Goal: Task Accomplishment & Management: Manage account settings

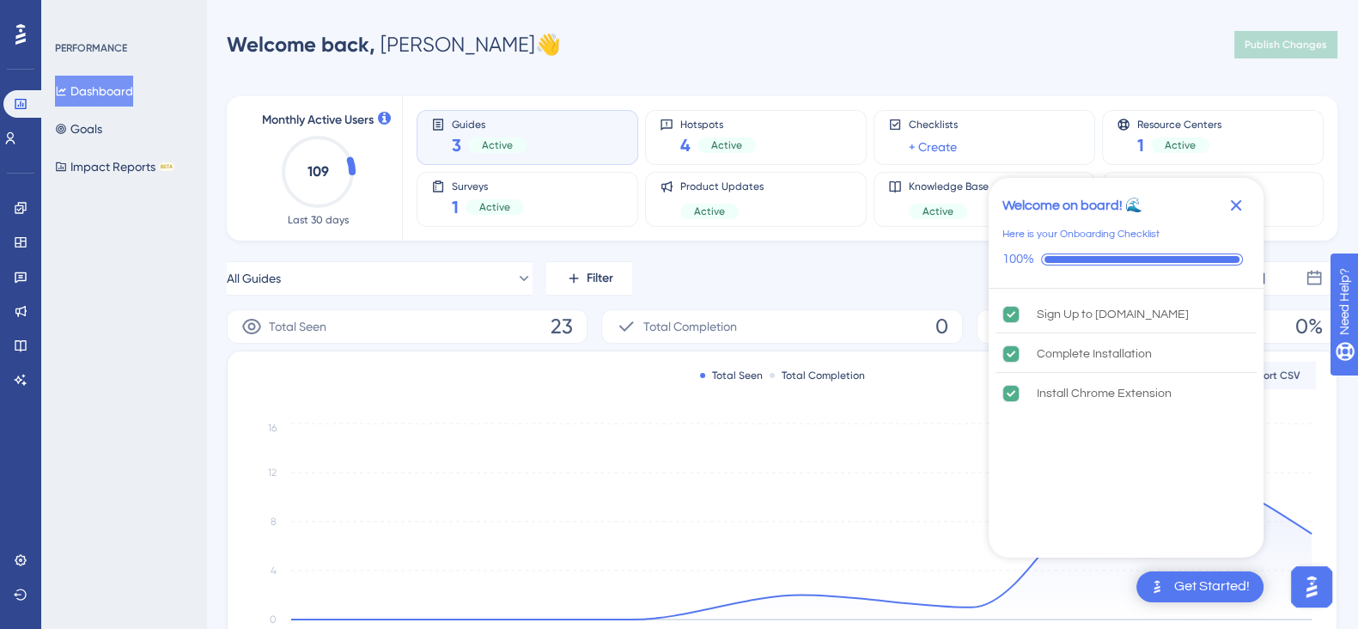
click at [1232, 200] on icon "Close Checklist" at bounding box center [1236, 205] width 11 height 11
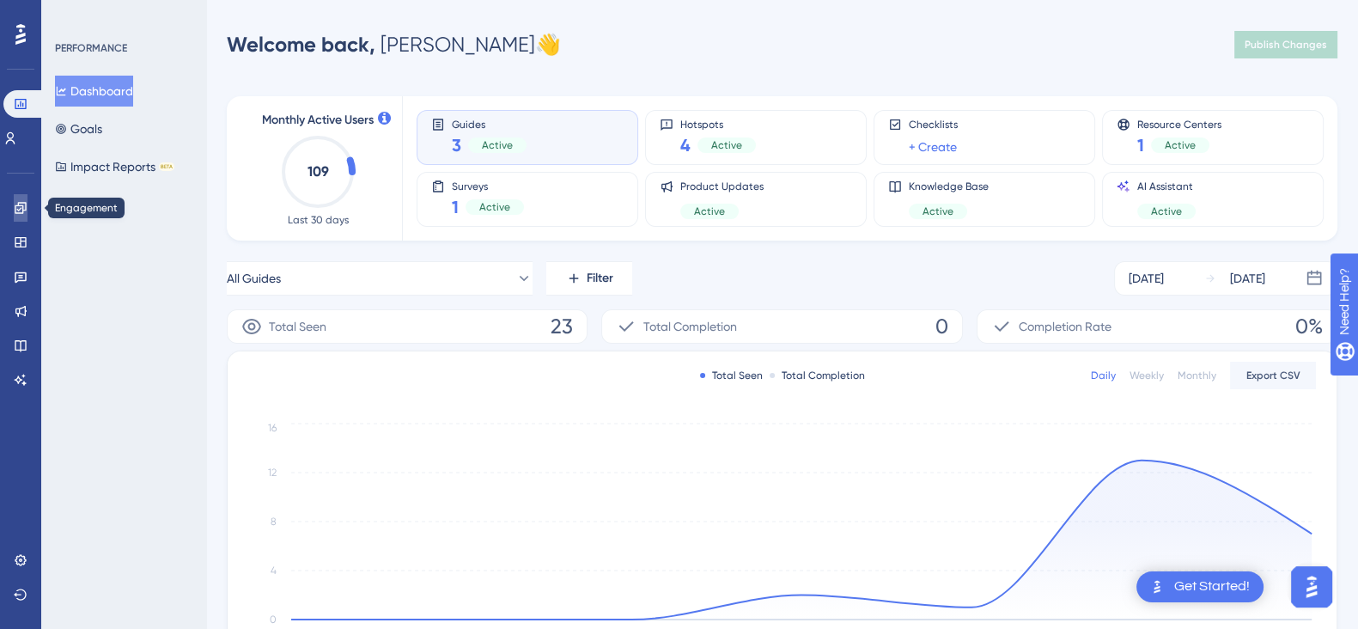
click at [17, 204] on icon at bounding box center [21, 208] width 14 height 14
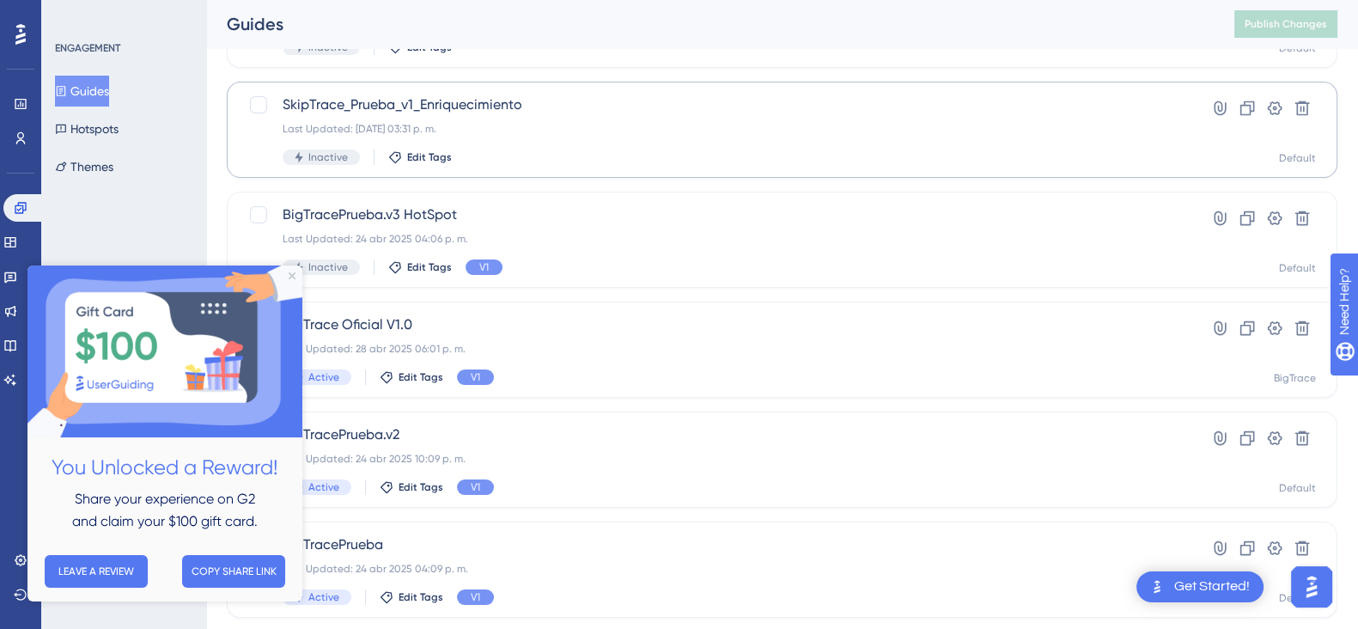
scroll to position [190, 0]
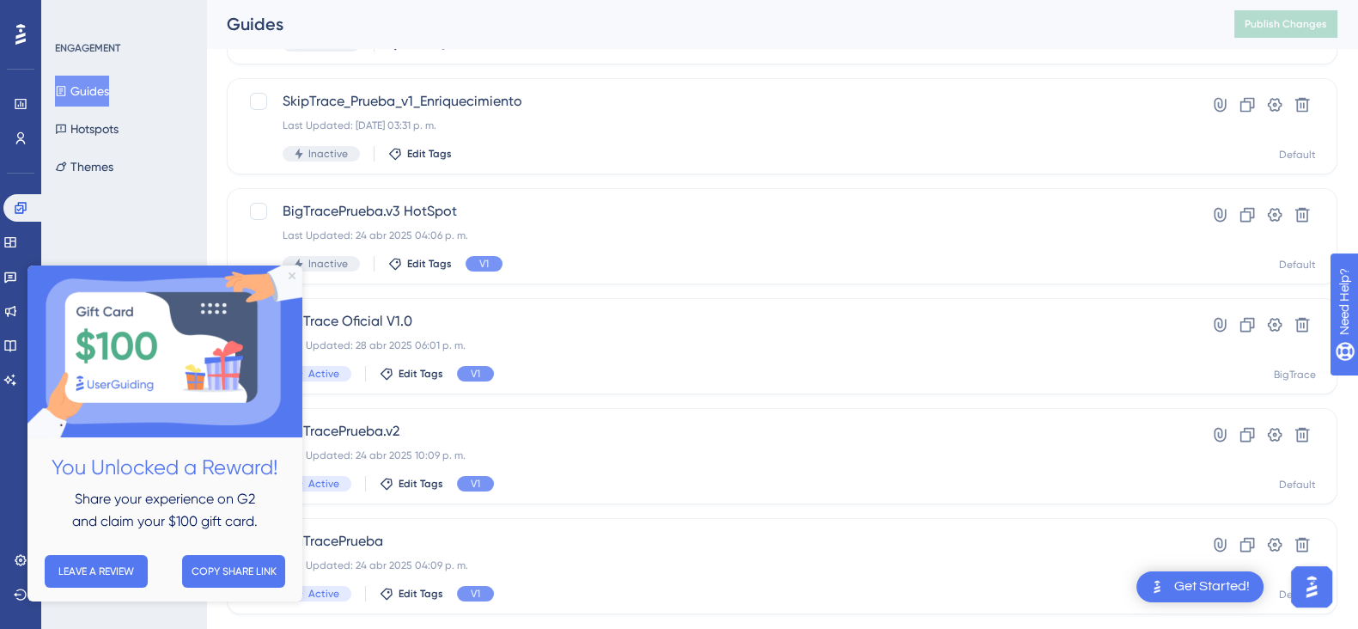
click at [289, 275] on icon "Close Preview" at bounding box center [292, 275] width 7 height 7
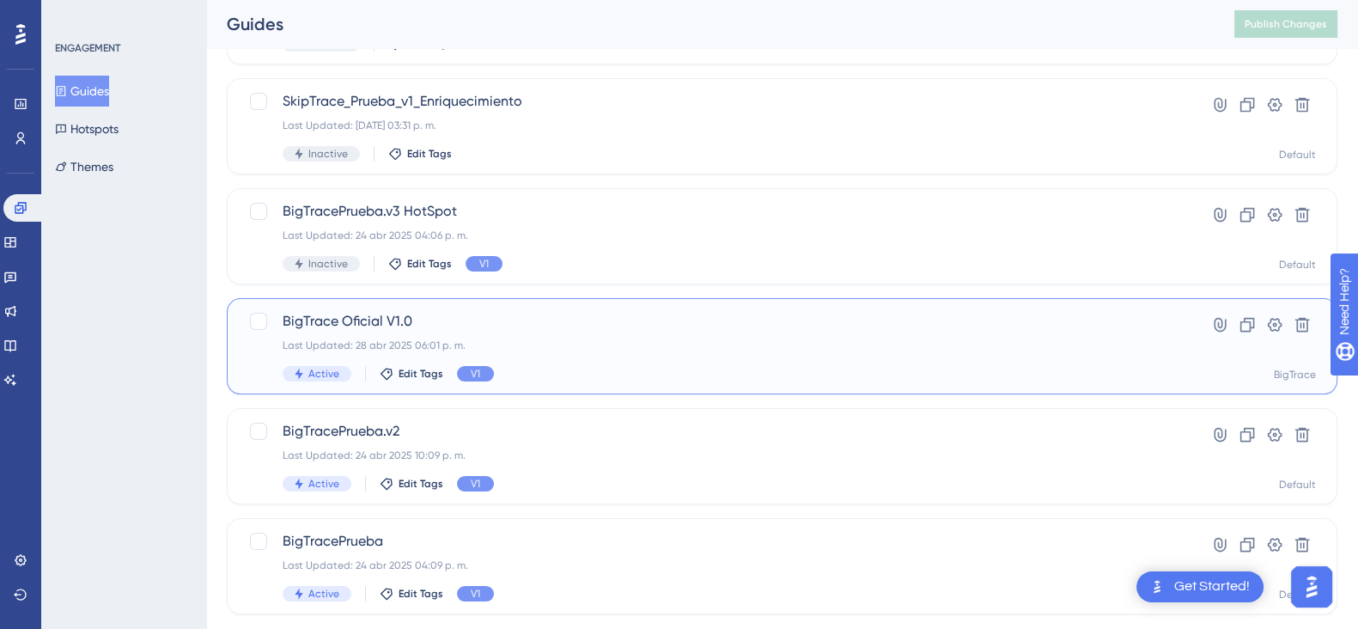
click at [497, 327] on span "BigTrace Oficial V1.0" at bounding box center [713, 321] width 861 height 21
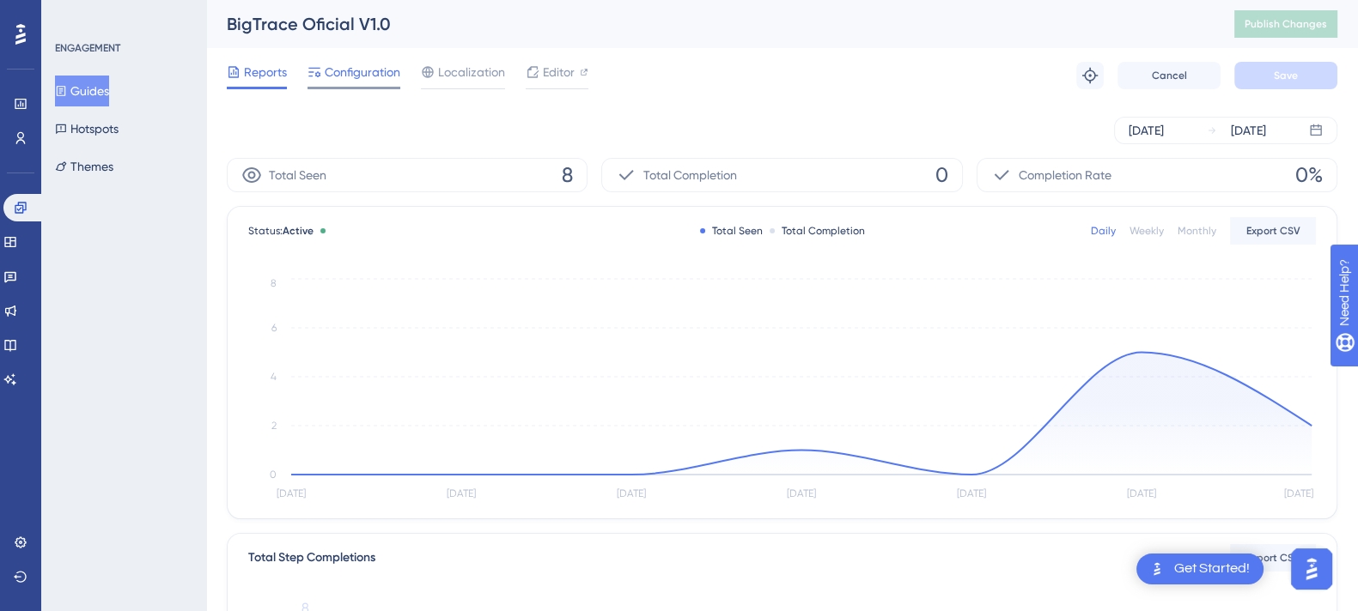
click at [349, 73] on span "Configuration" at bounding box center [363, 72] width 76 height 21
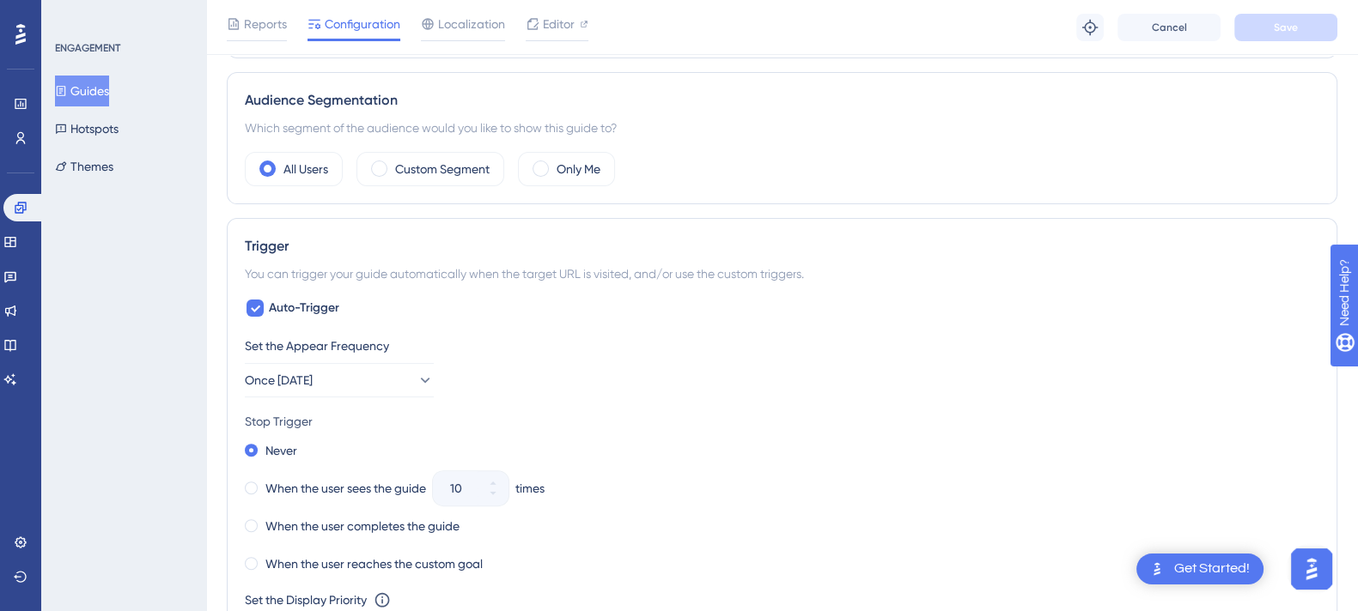
scroll to position [598, 0]
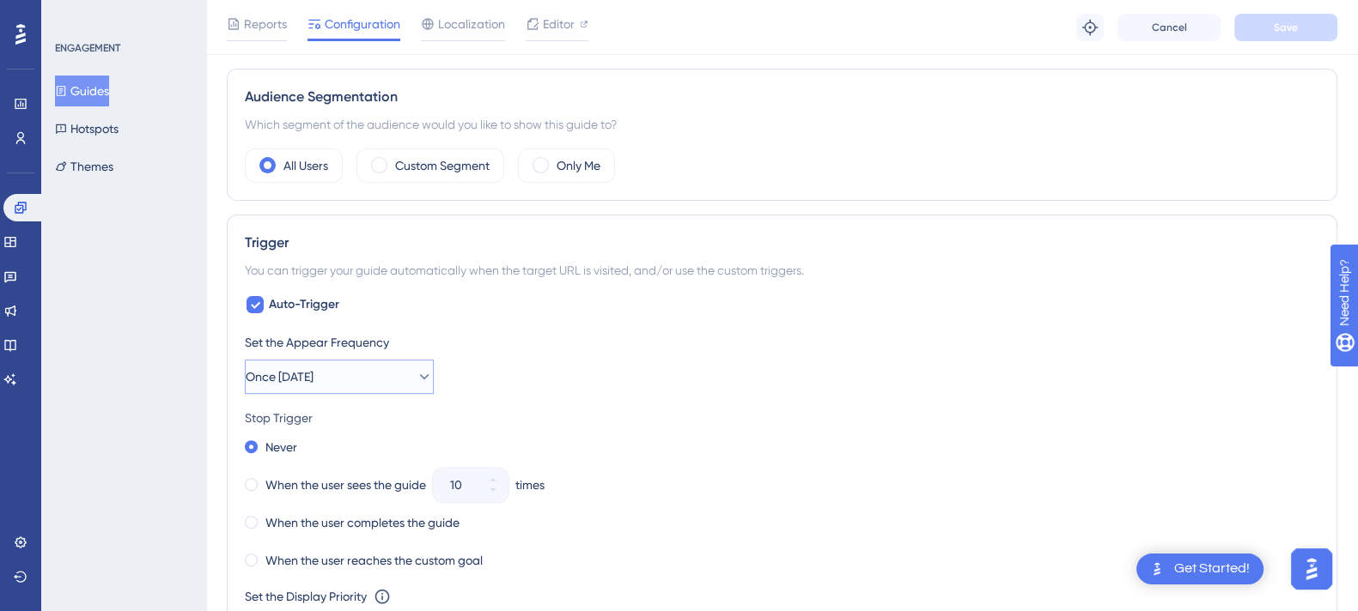
click at [282, 371] on span "Once [DATE]" at bounding box center [280, 377] width 68 height 21
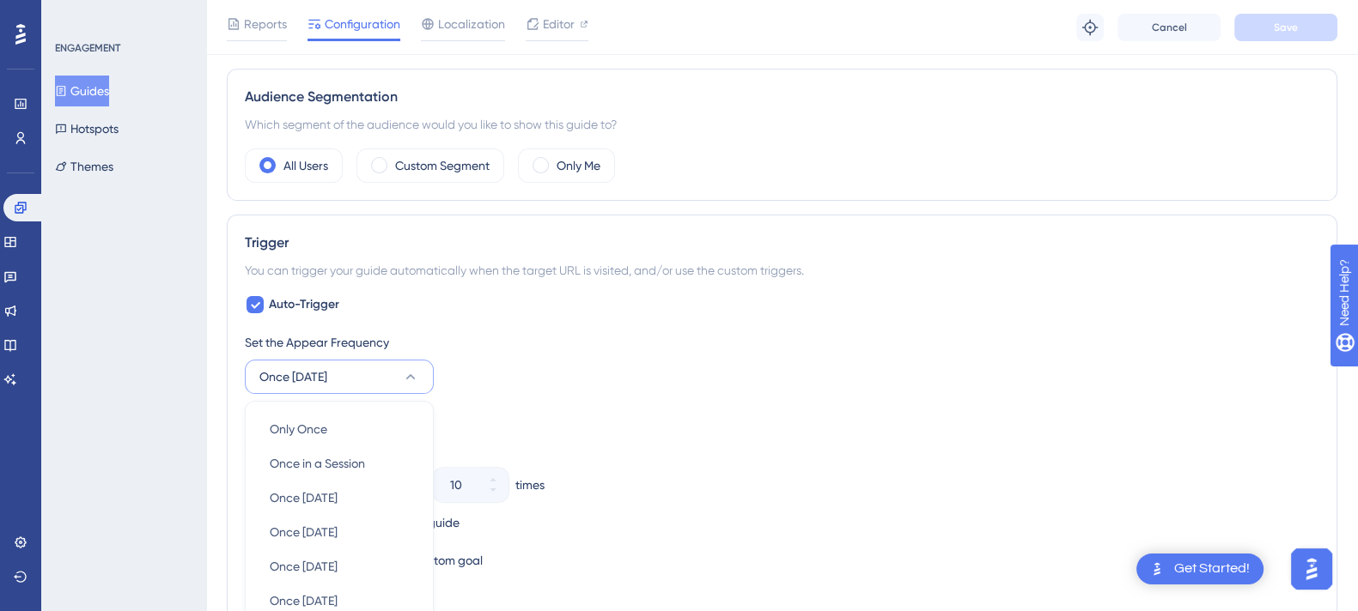
scroll to position [822, 0]
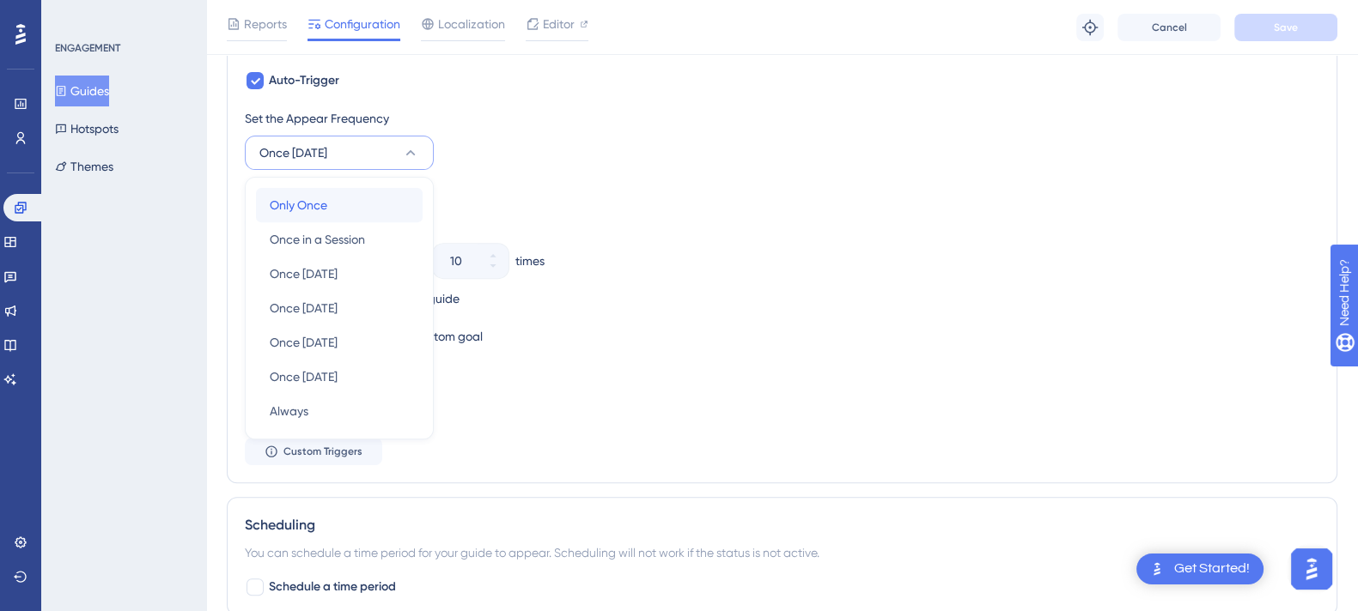
click at [290, 201] on span "Only Once" at bounding box center [299, 205] width 58 height 21
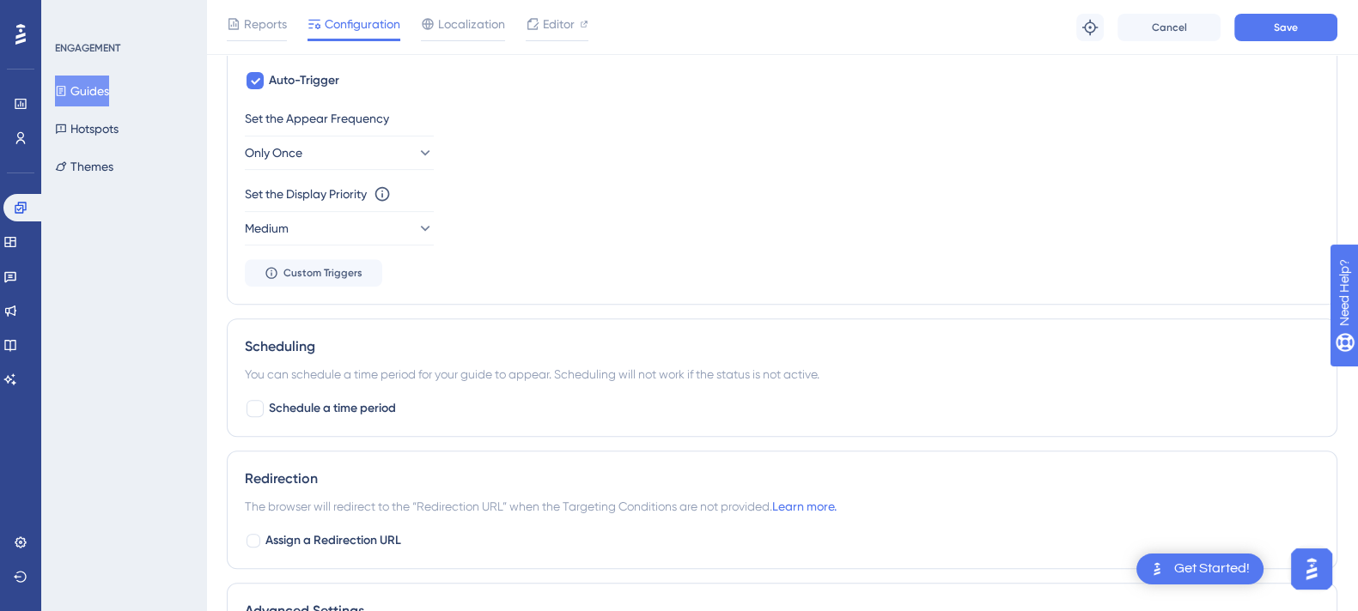
scroll to position [758, 0]
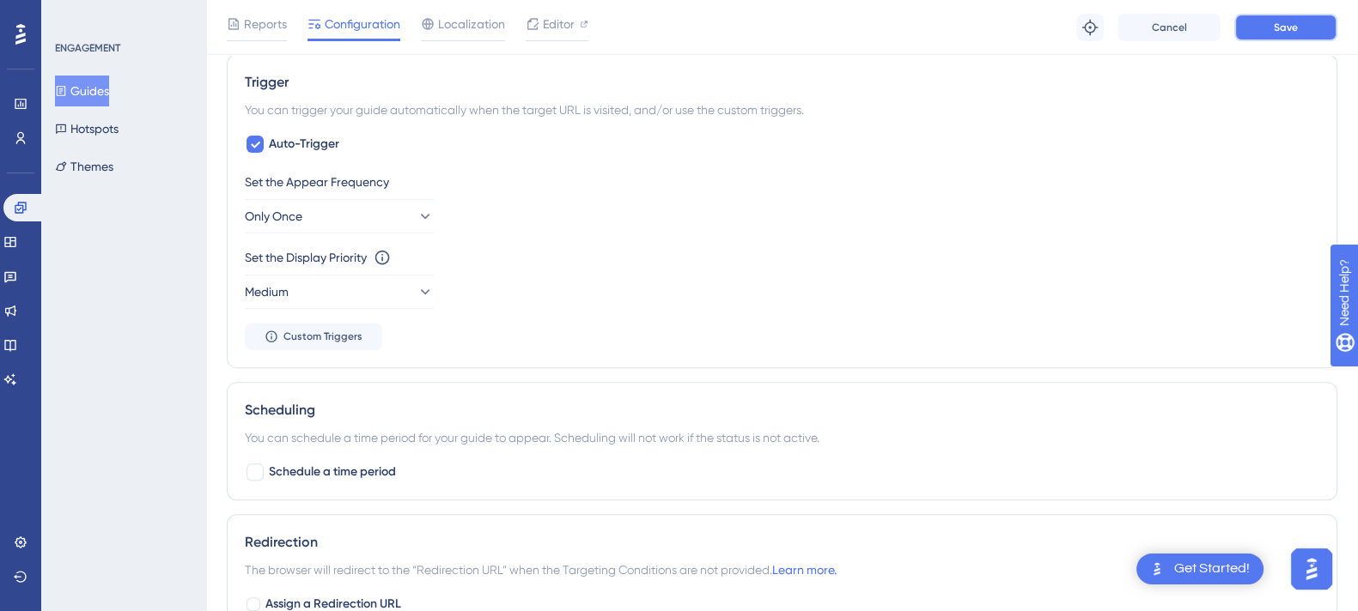
click at [1271, 17] on button "Save" at bounding box center [1285, 27] width 103 height 27
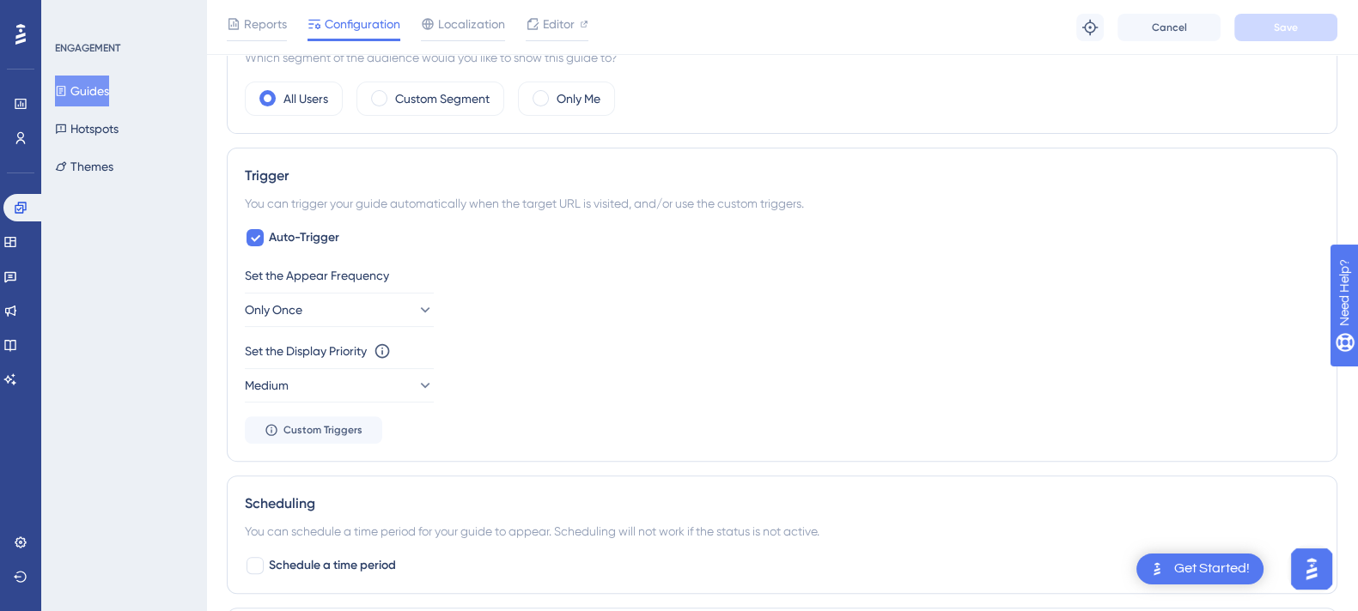
scroll to position [0, 0]
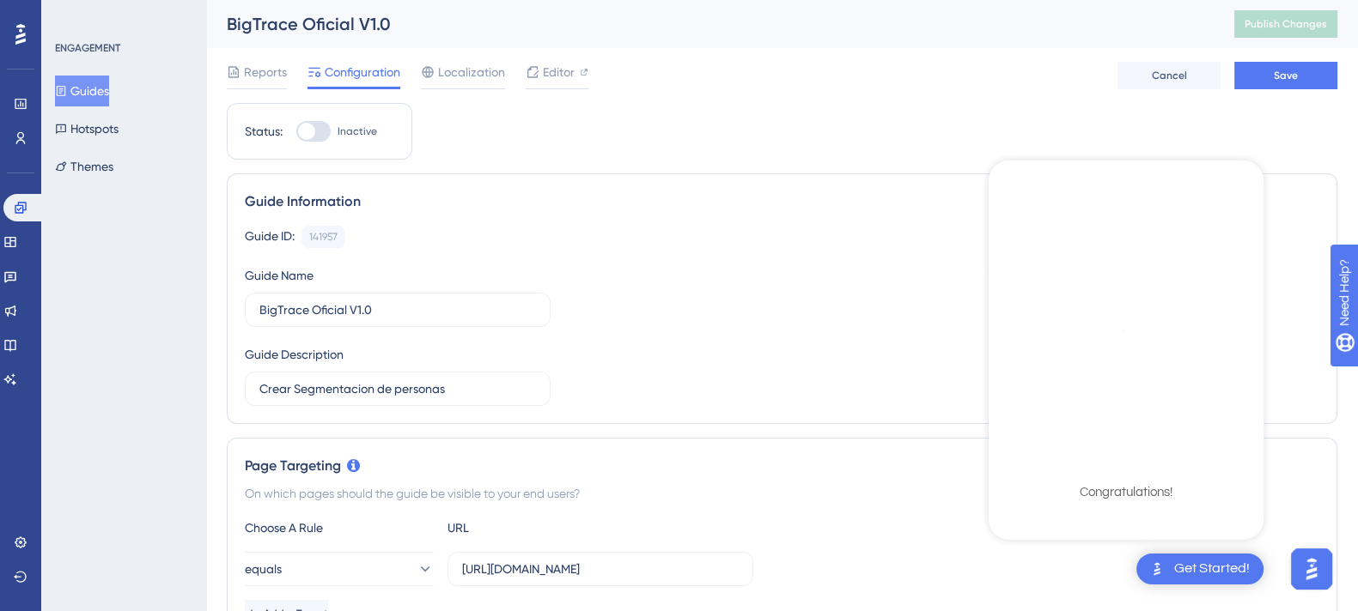
click at [311, 132] on div at bounding box center [306, 131] width 17 height 17
click at [296, 132] on input "Inactive" at bounding box center [295, 131] width 1 height 1
checkbox input "true"
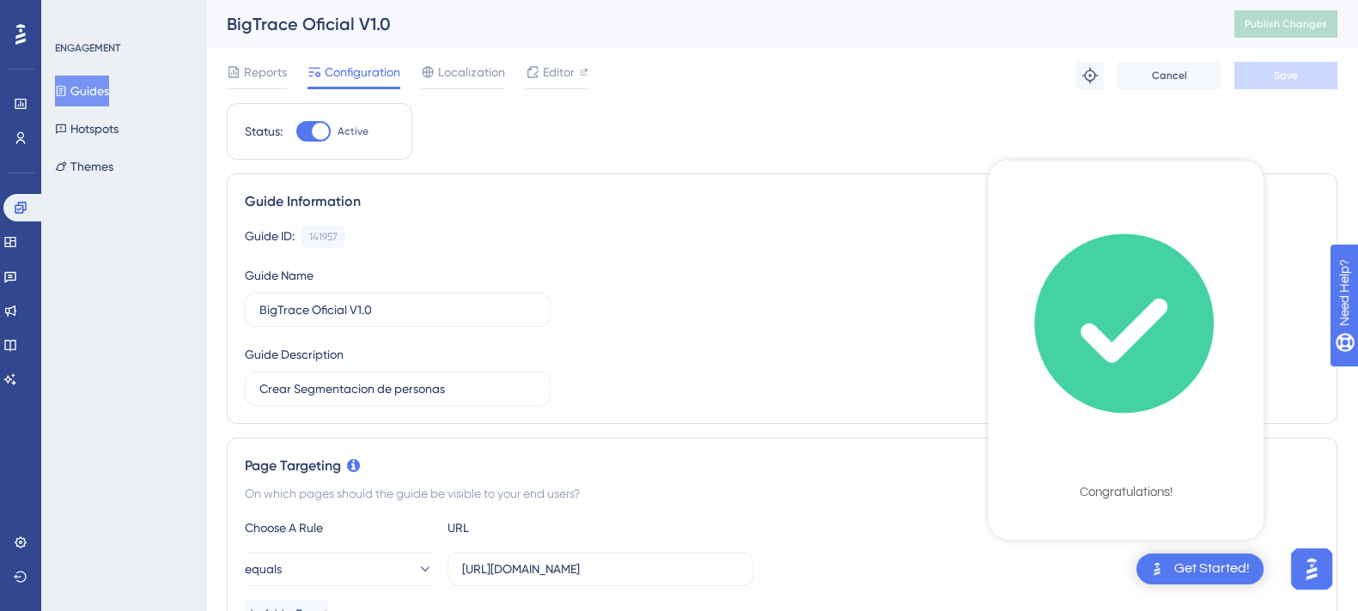
click at [812, 176] on div "Guide Information Guide ID: 141957 Copy Guide Name BigTrace Oficial V1.0 Guide …" at bounding box center [782, 298] width 1110 height 251
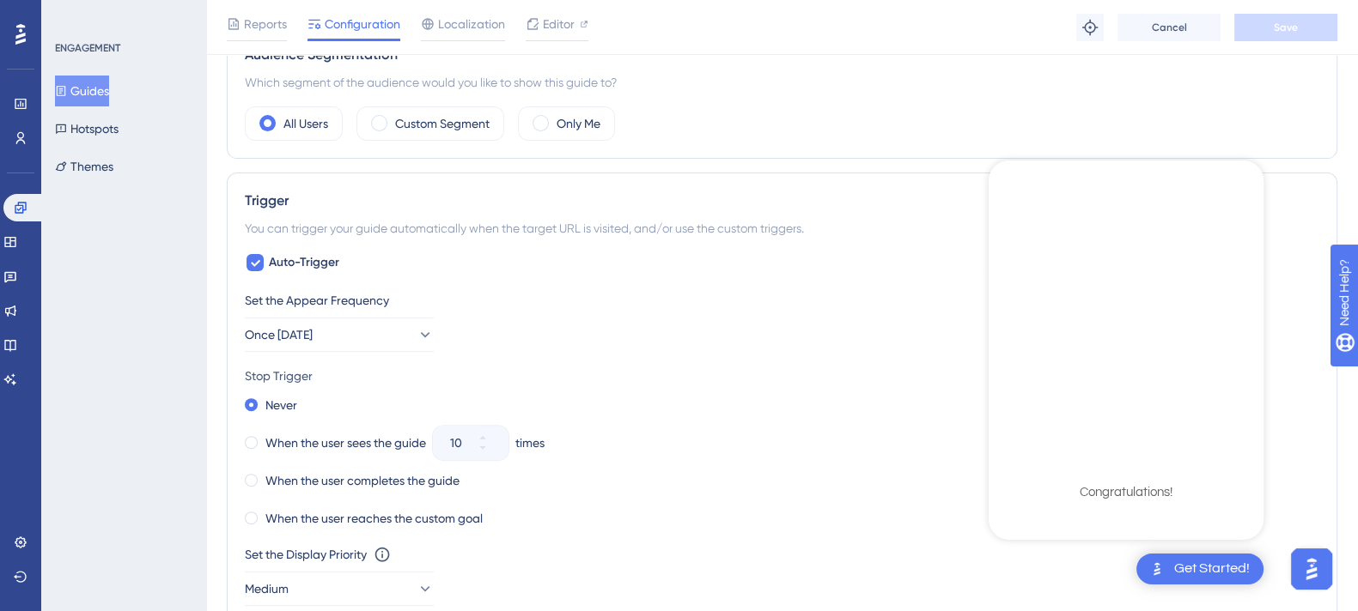
scroll to position [641, 0]
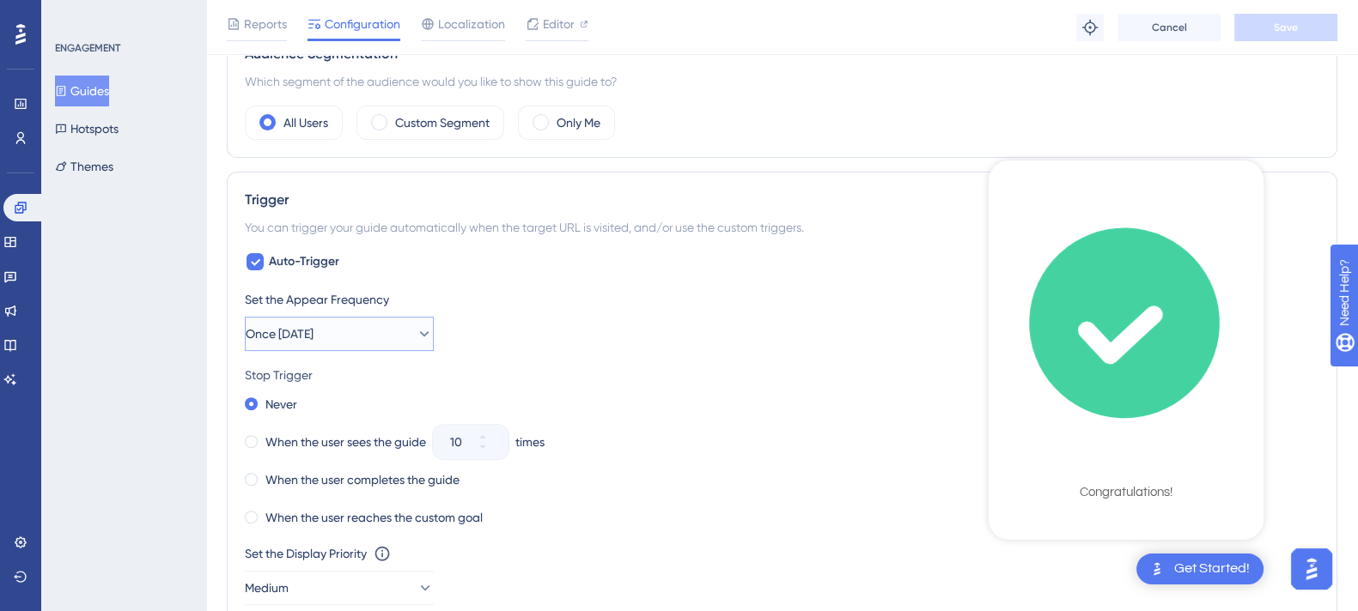
click at [362, 324] on button "Once [DATE]" at bounding box center [339, 334] width 189 height 34
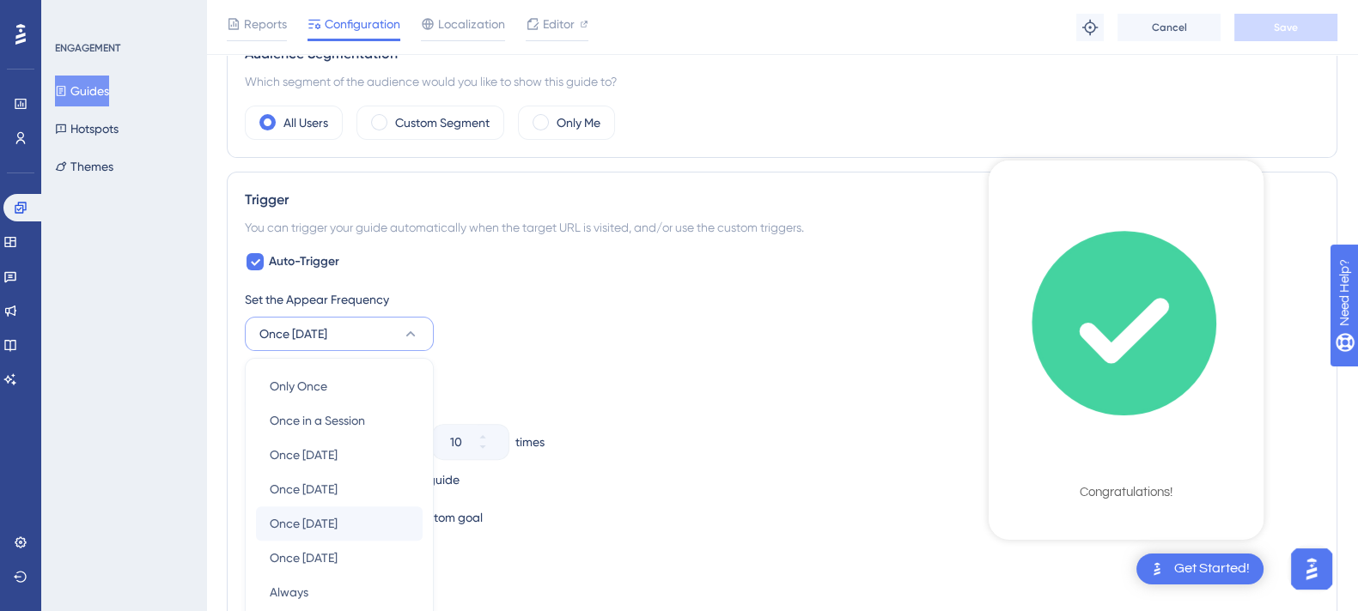
scroll to position [819, 0]
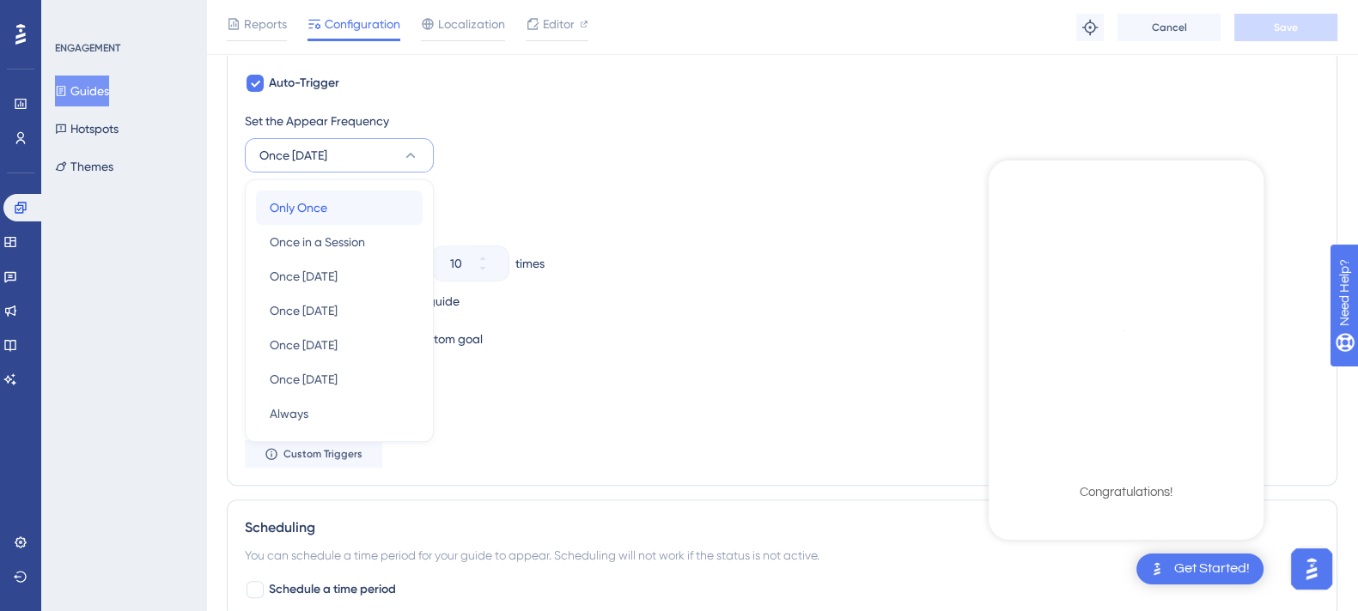
click at [290, 204] on span "Only Once" at bounding box center [299, 208] width 58 height 21
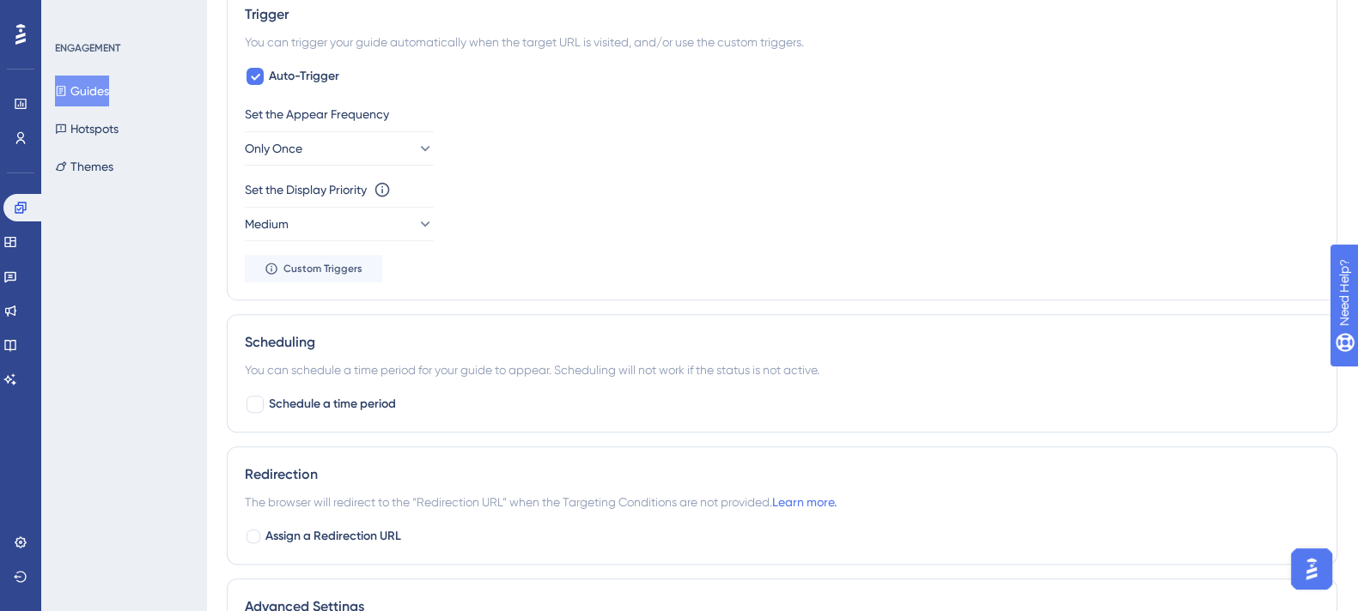
scroll to position [0, 0]
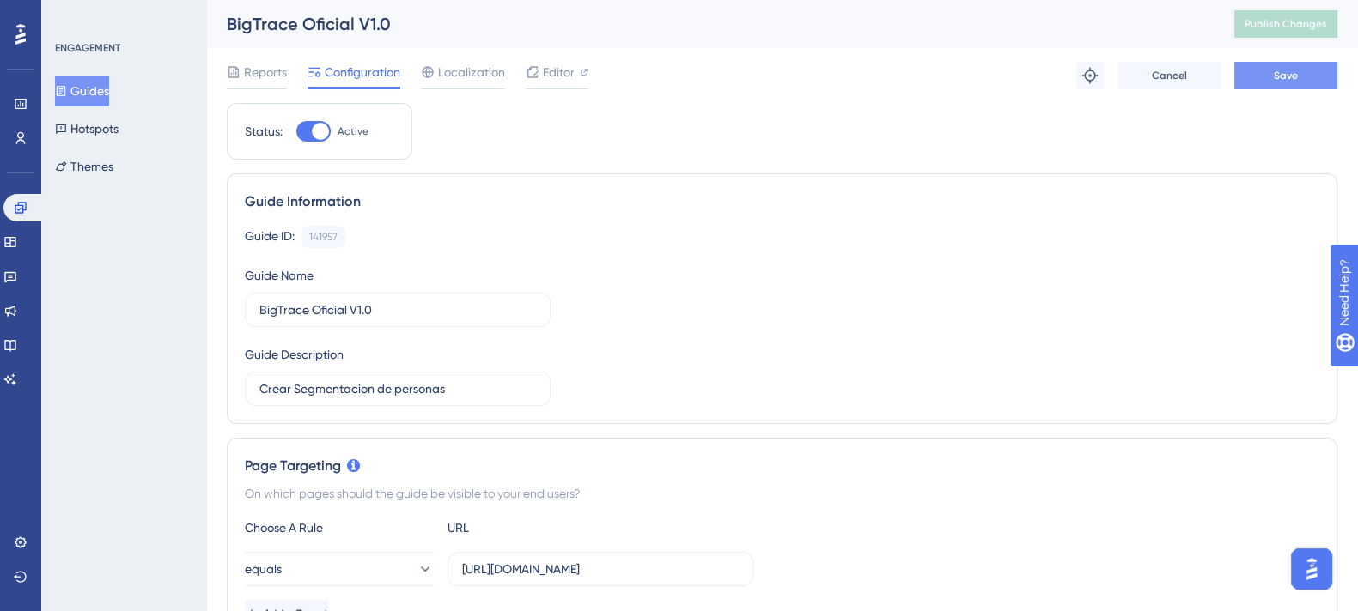
click at [1262, 76] on button "Save" at bounding box center [1285, 75] width 103 height 27
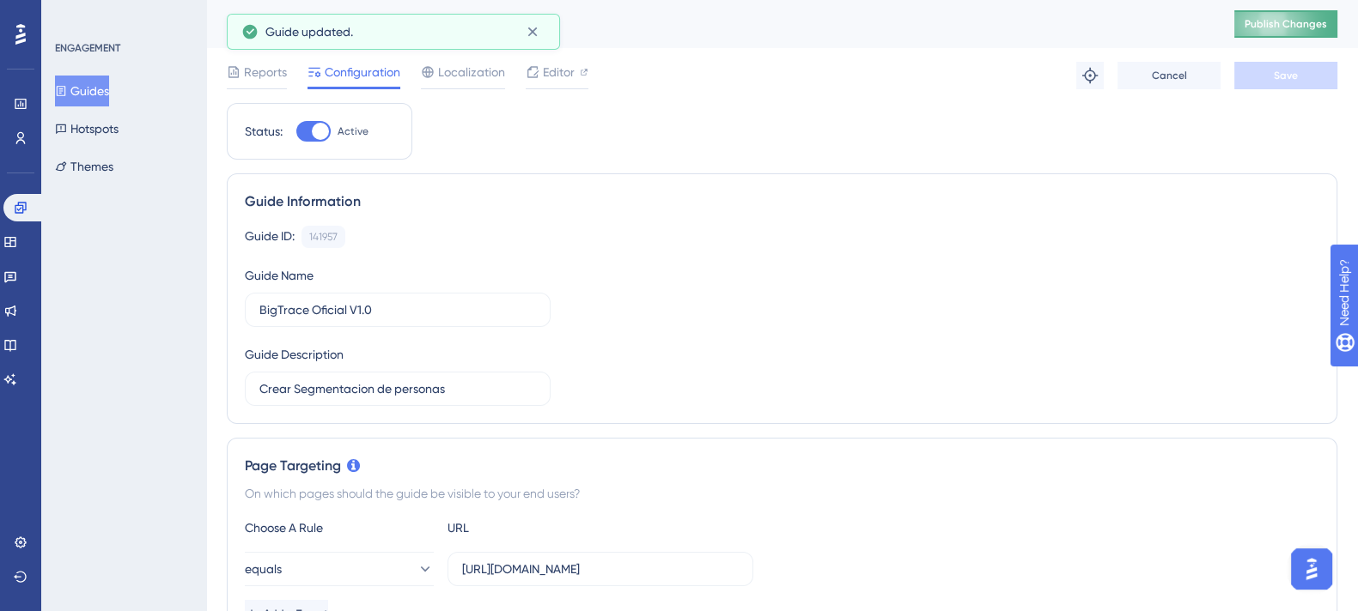
click at [1283, 17] on span "Publish Changes" at bounding box center [1285, 24] width 82 height 14
